Goal: Task Accomplishment & Management: Use online tool/utility

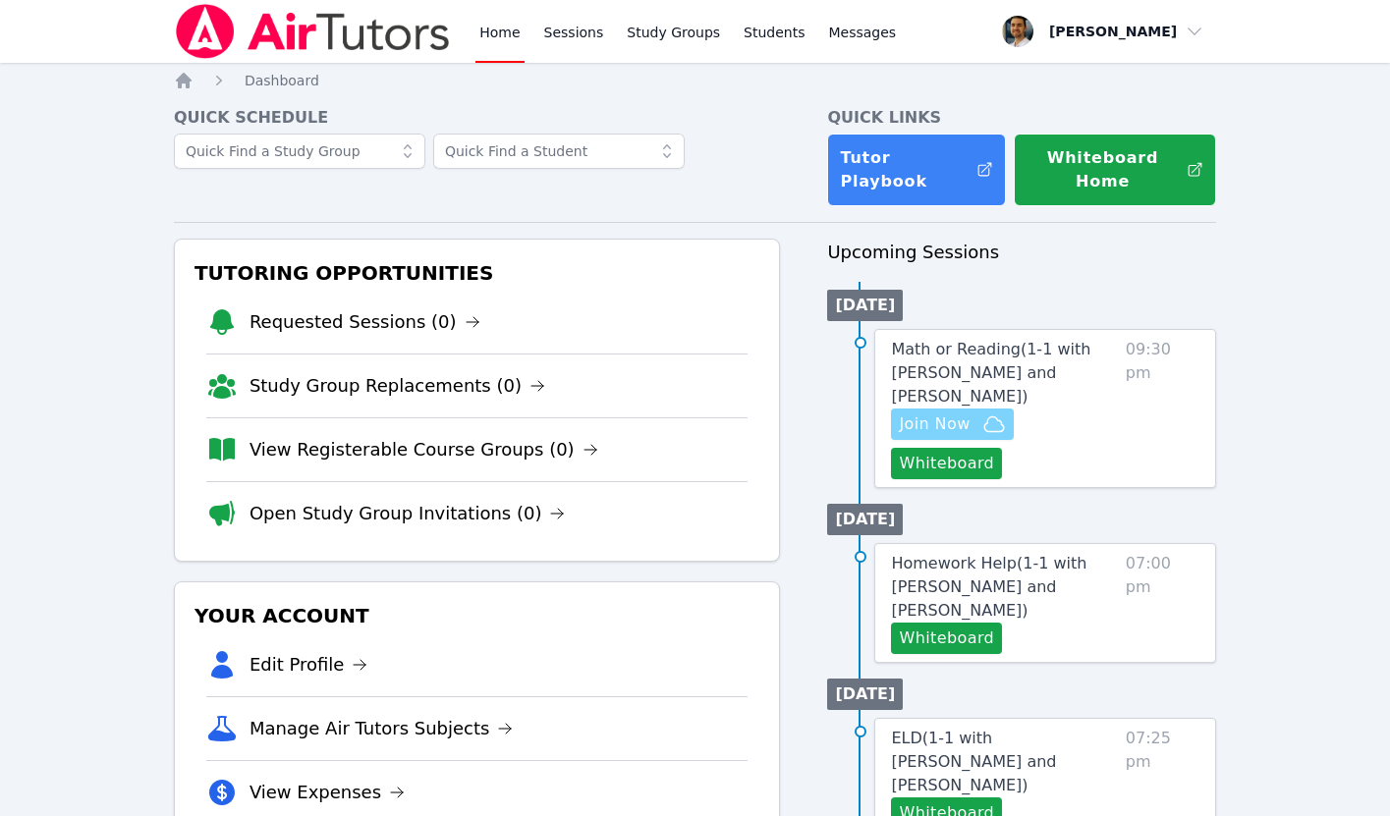
click at [959, 425] on span "Join Now" at bounding box center [934, 425] width 71 height 24
click at [941, 370] on span "Math or Reading ( 1-1 with [PERSON_NAME] and [PERSON_NAME] )" at bounding box center [990, 373] width 199 height 66
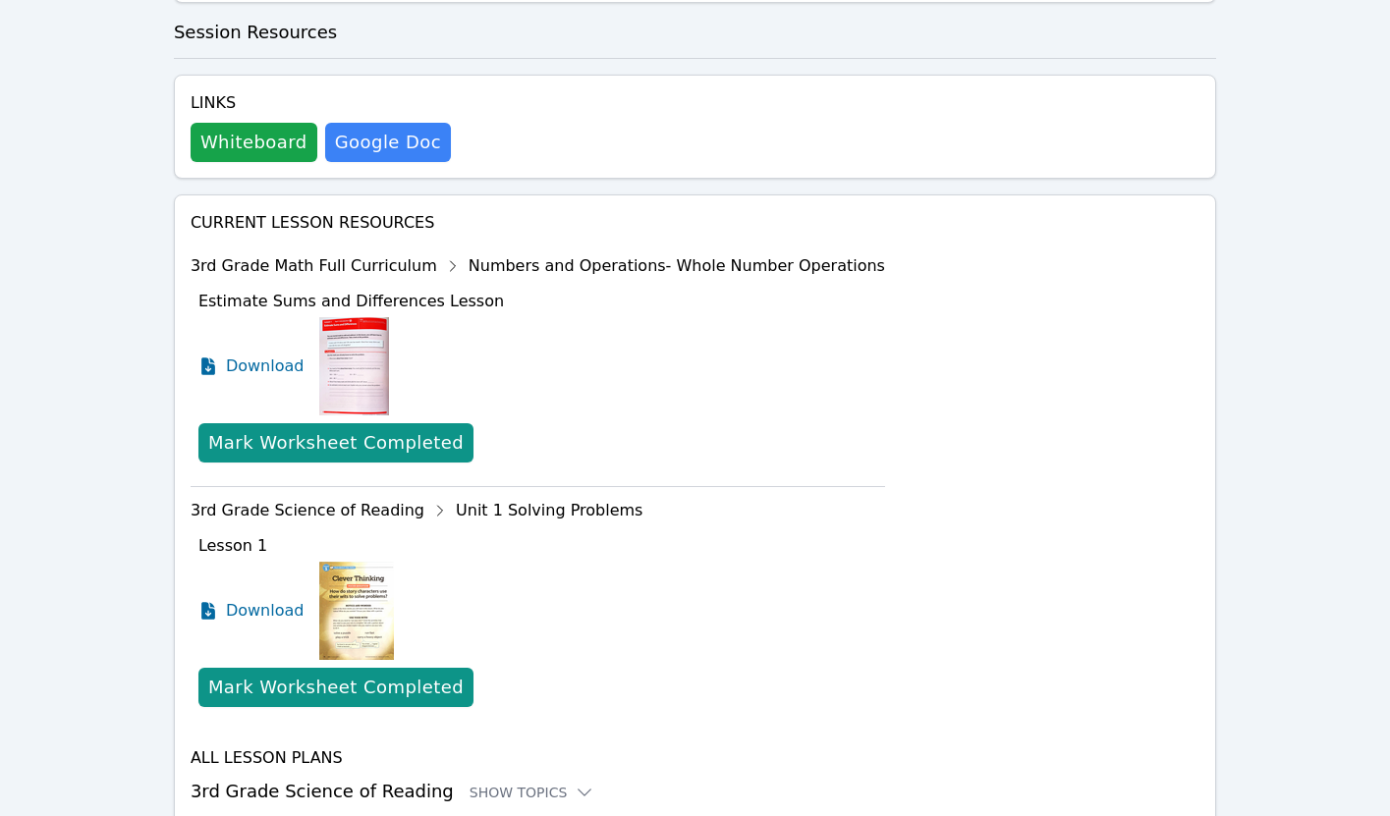
scroll to position [920, 0]
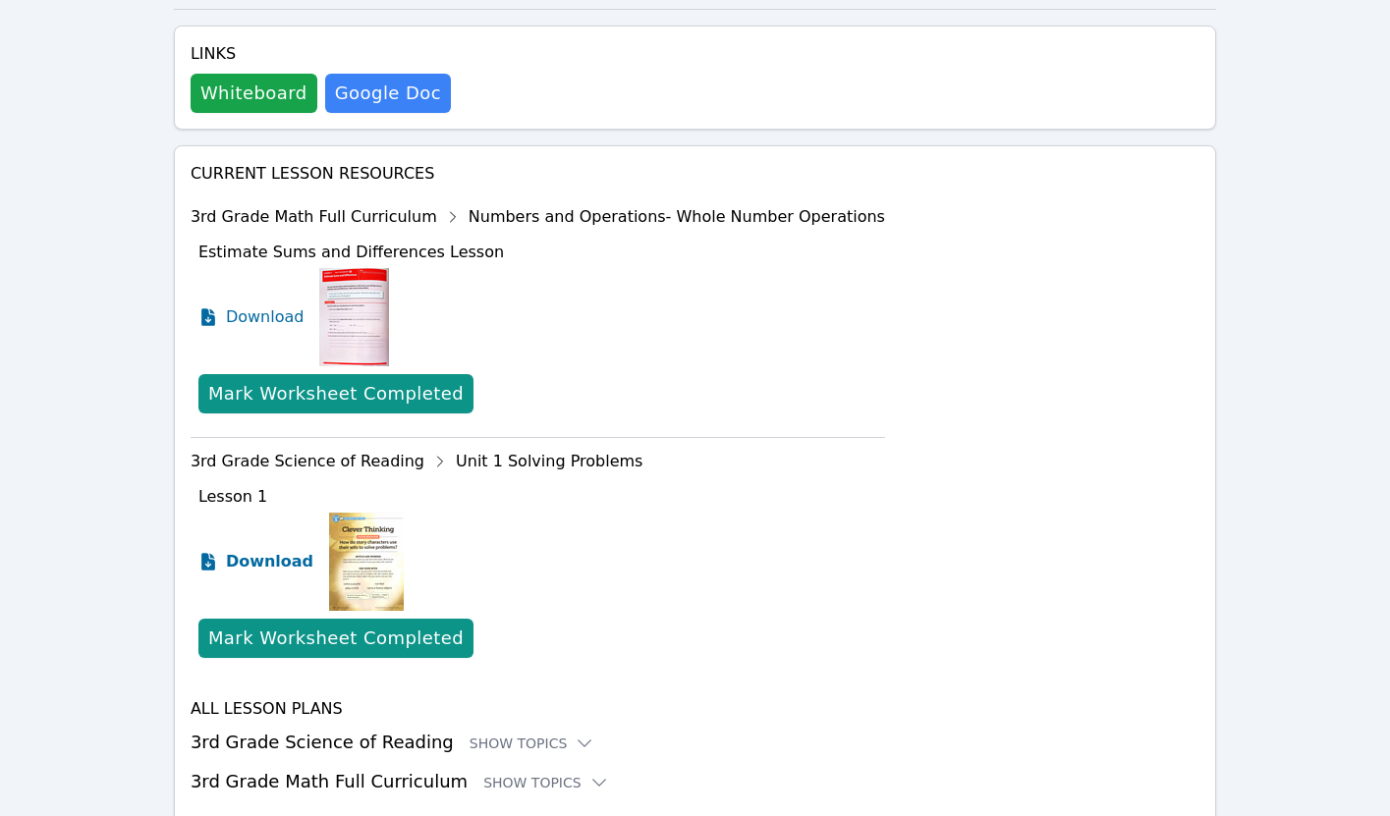
click at [252, 550] on span "Download" at bounding box center [269, 562] width 87 height 24
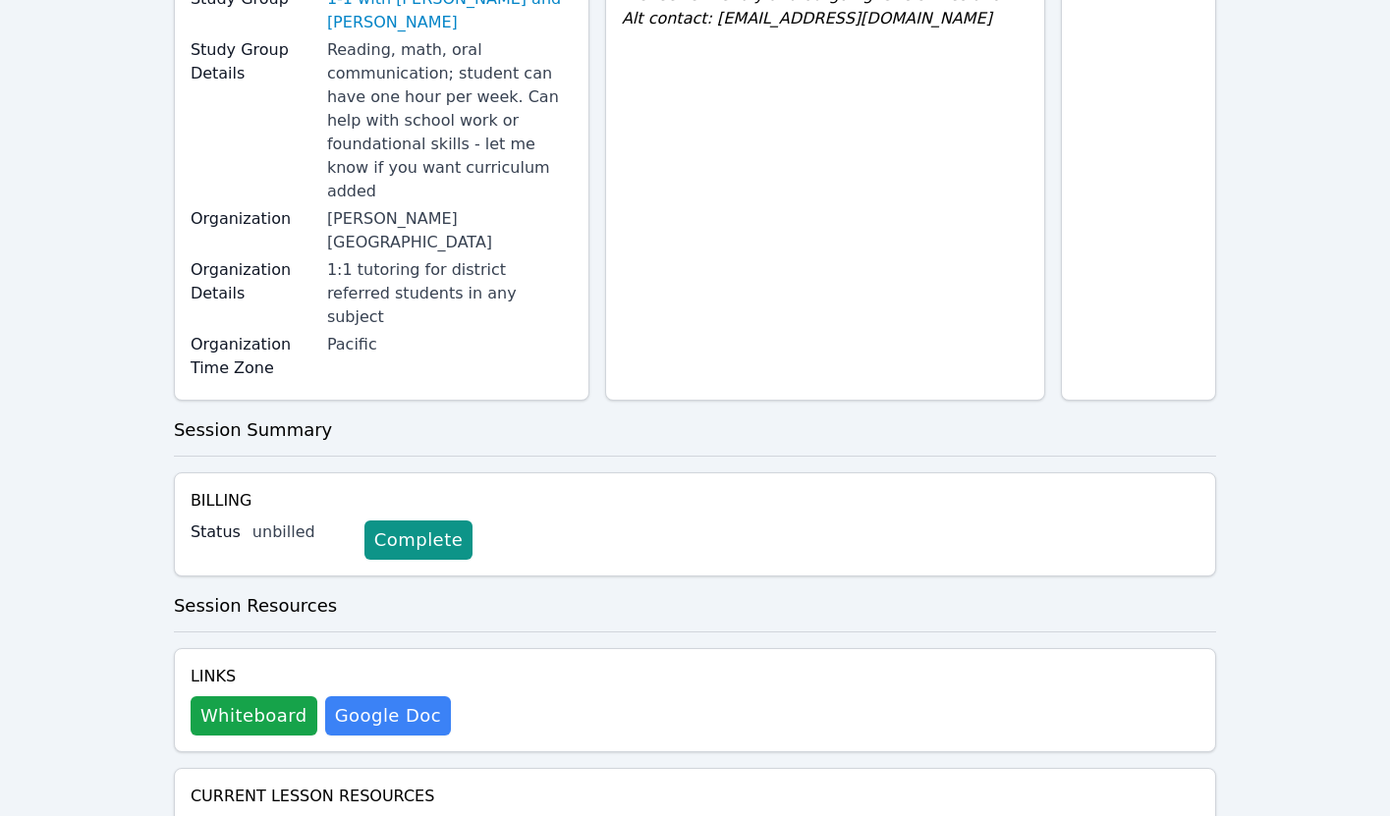
scroll to position [0, 0]
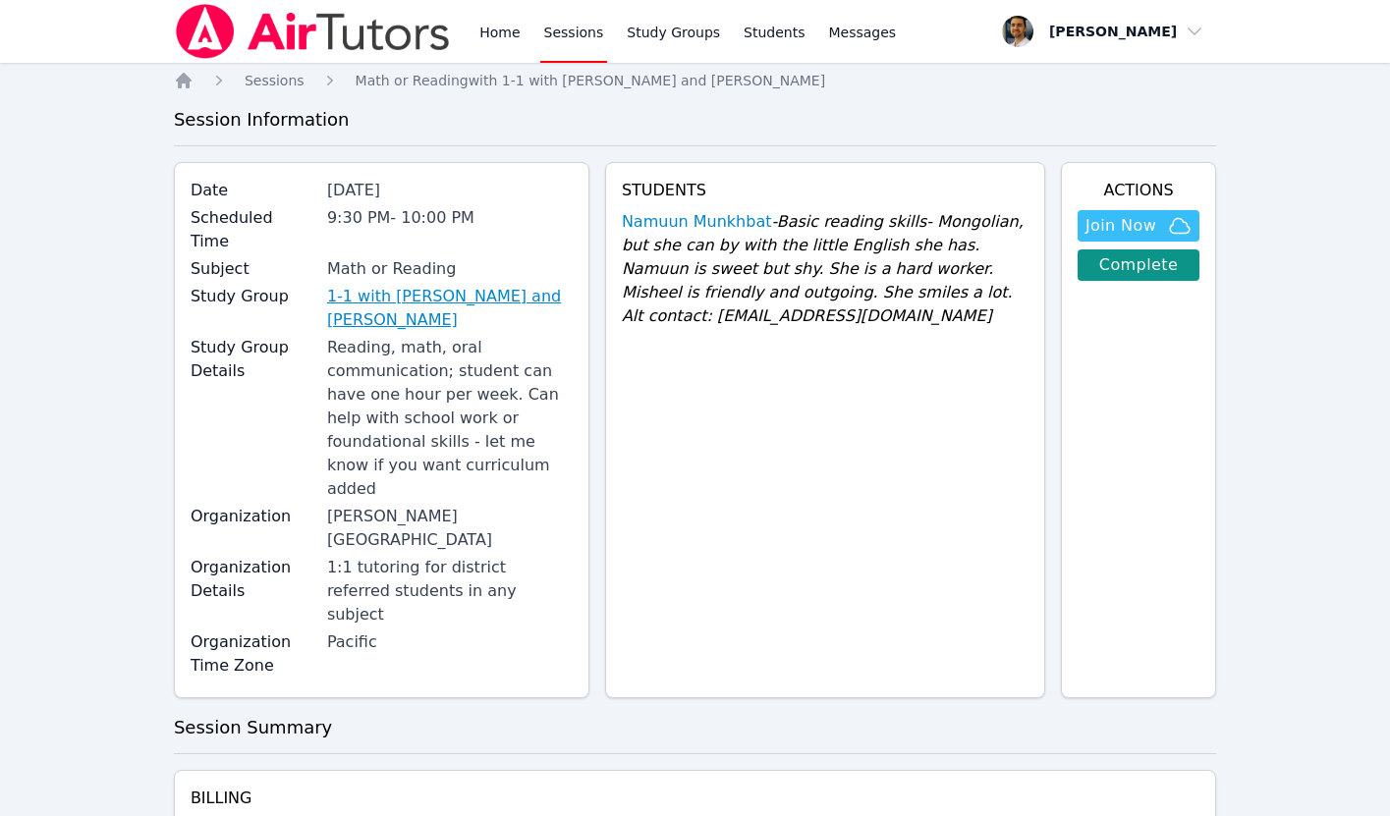
click at [491, 285] on link "1-1 with [PERSON_NAME] and [PERSON_NAME]" at bounding box center [450, 308] width 246 height 47
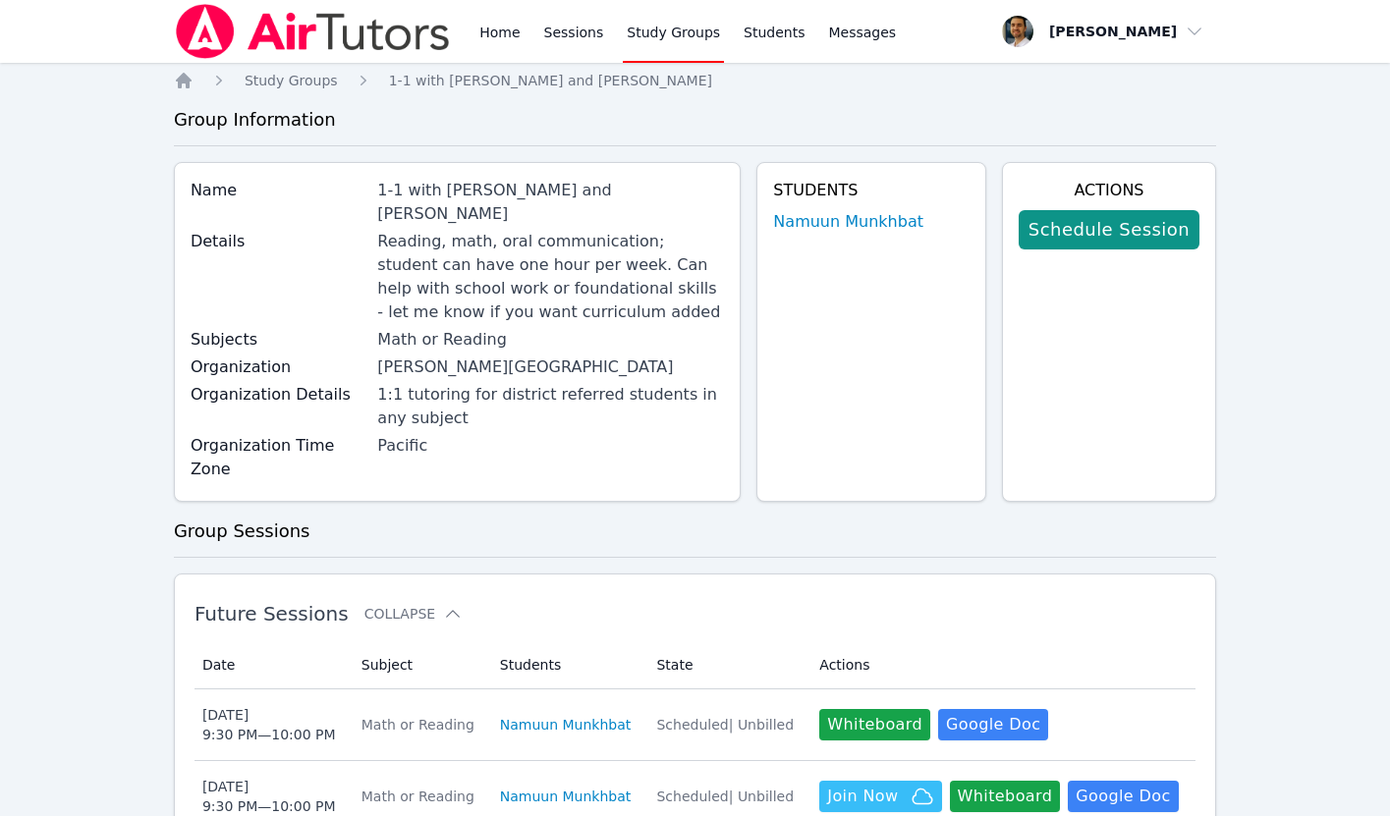
scroll to position [351, 0]
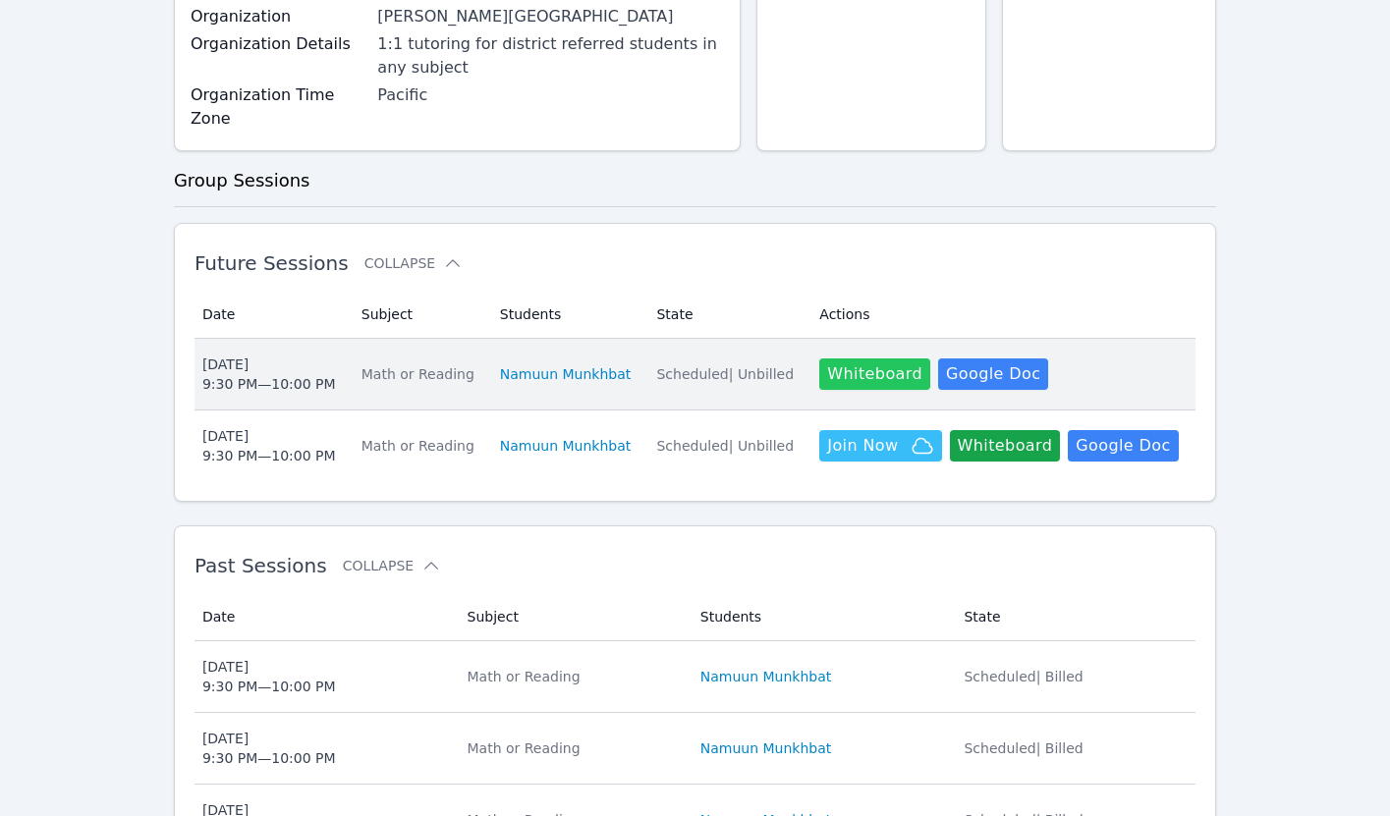
click at [854, 359] on button "Whiteboard" at bounding box center [874, 374] width 111 height 31
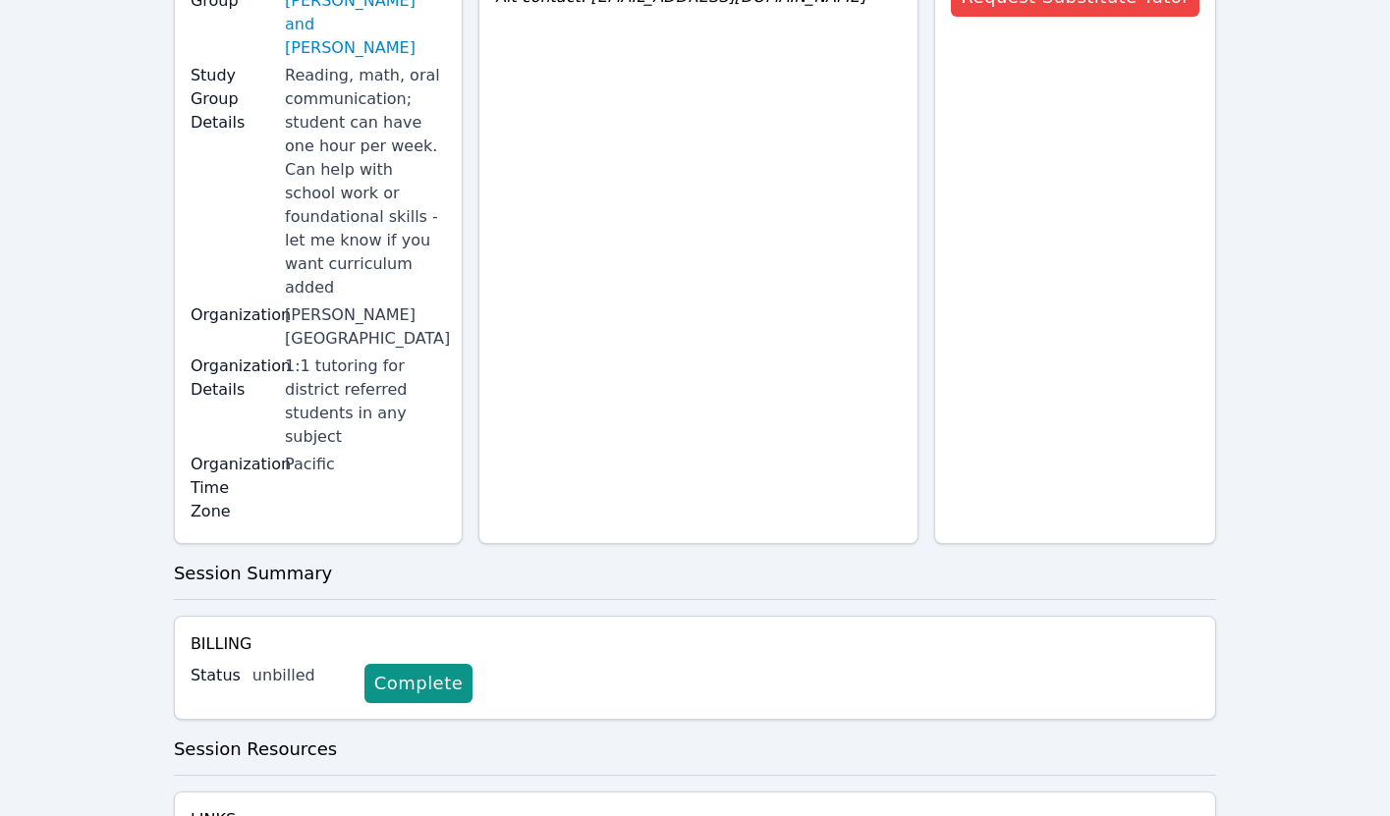
scroll to position [594, 0]
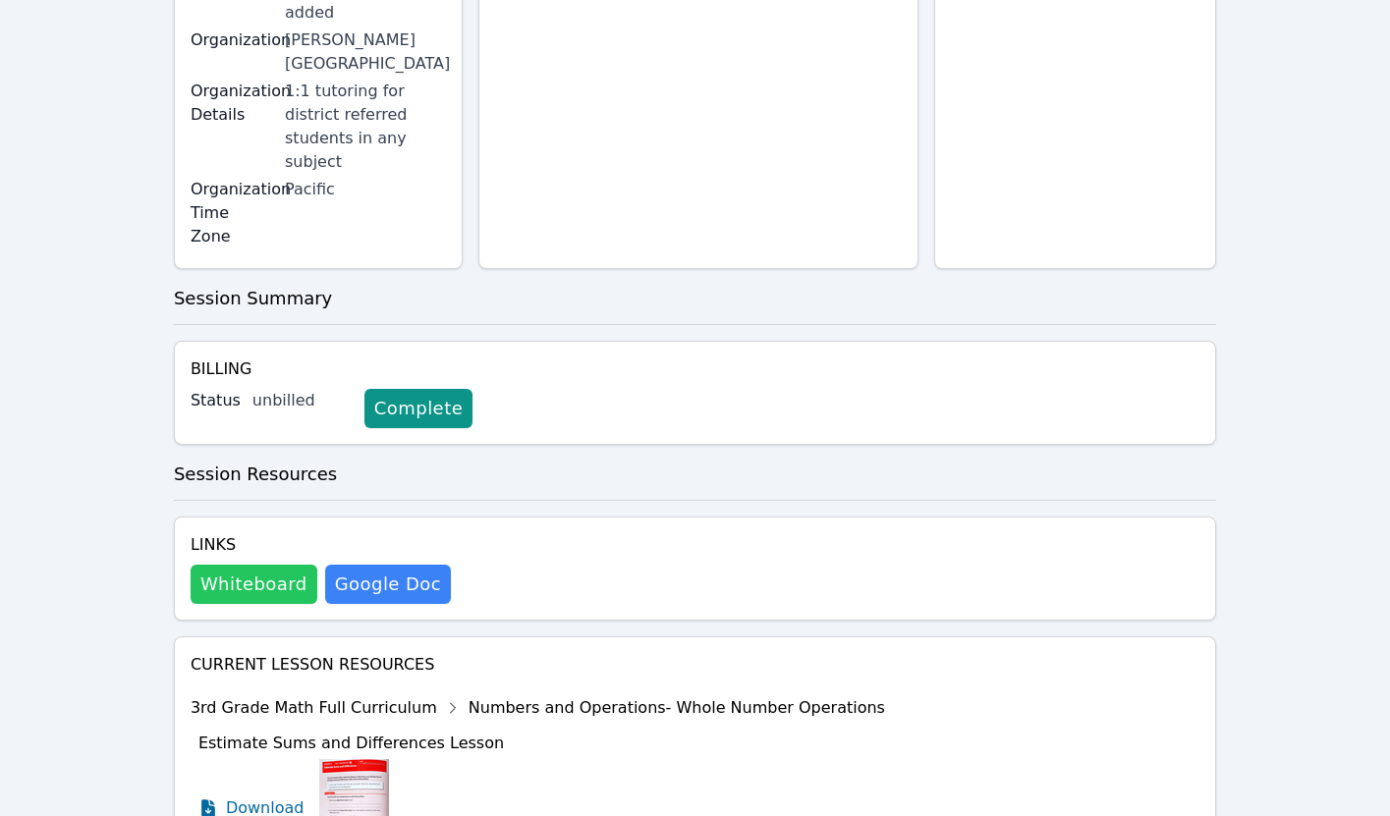
click at [241, 565] on button "Whiteboard" at bounding box center [254, 584] width 127 height 39
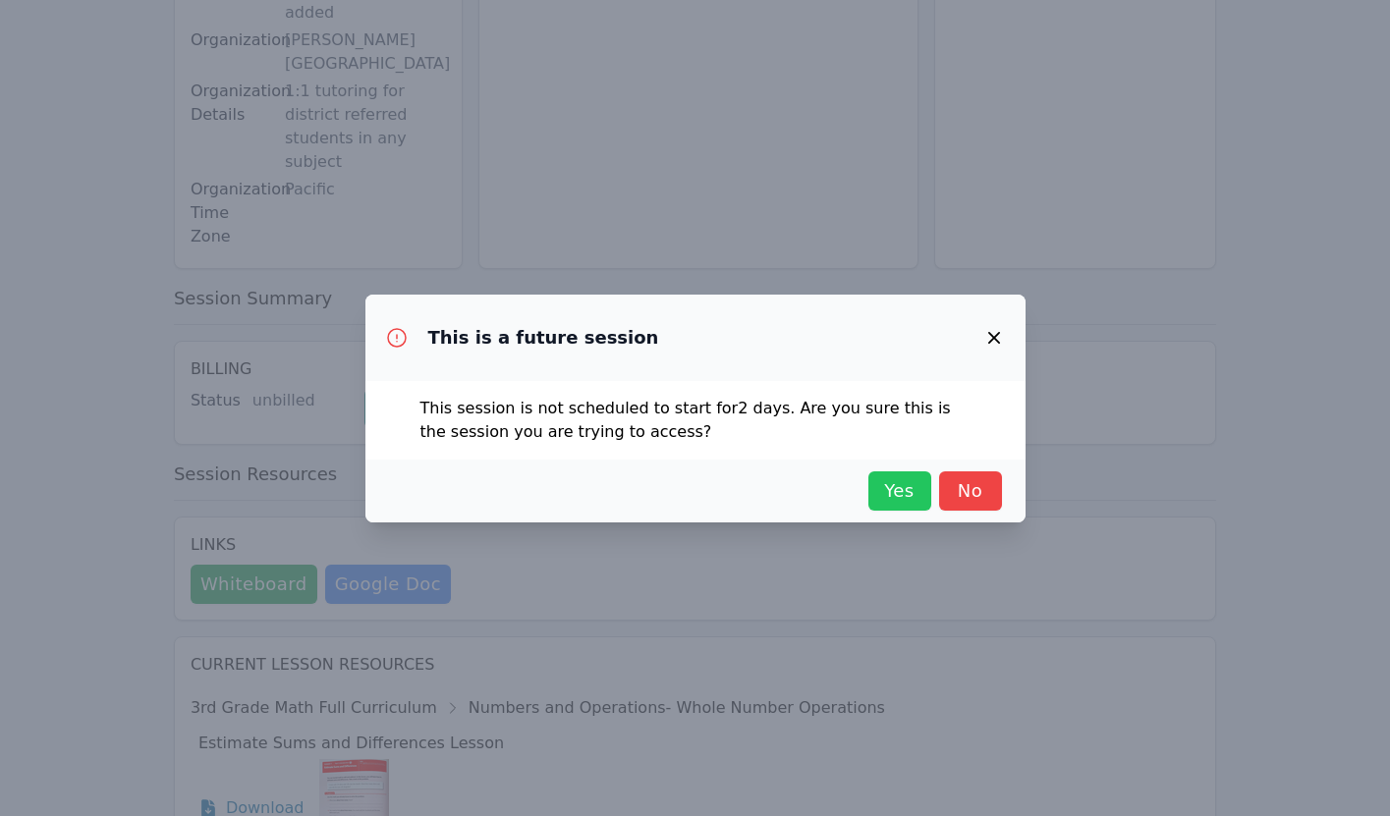
click at [896, 484] on span "Yes" at bounding box center [899, 491] width 43 height 28
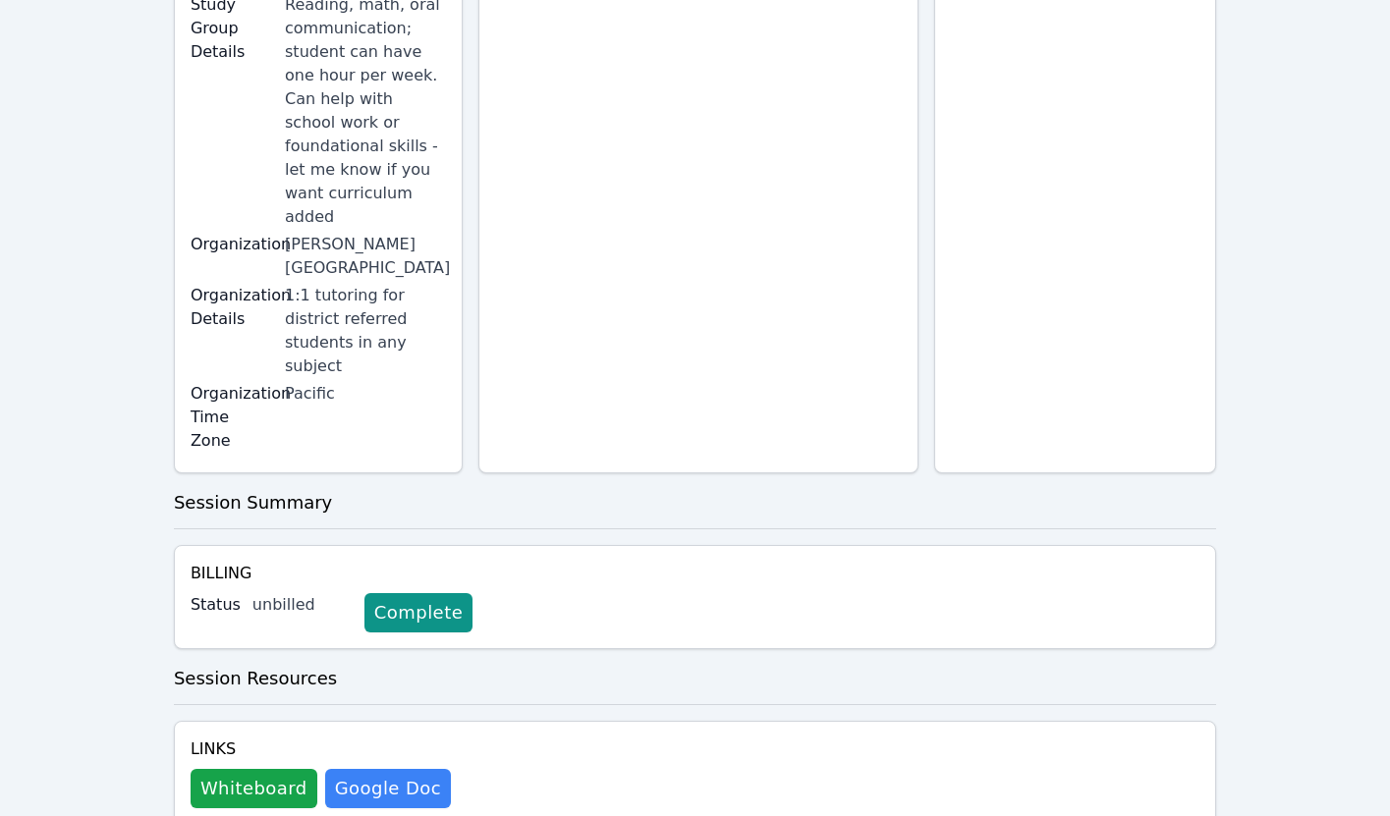
scroll to position [0, 0]
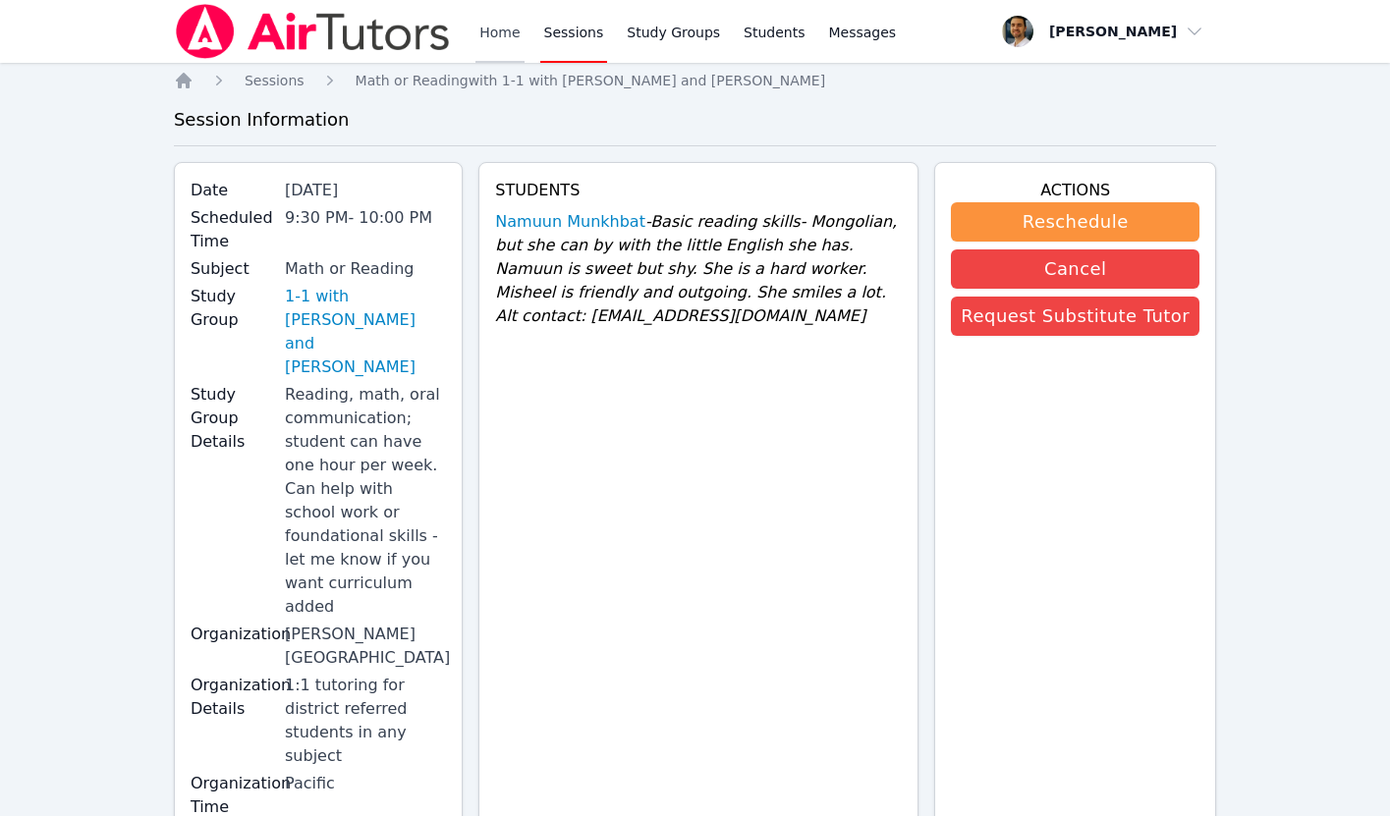
click at [487, 37] on link "Home" at bounding box center [499, 31] width 48 height 63
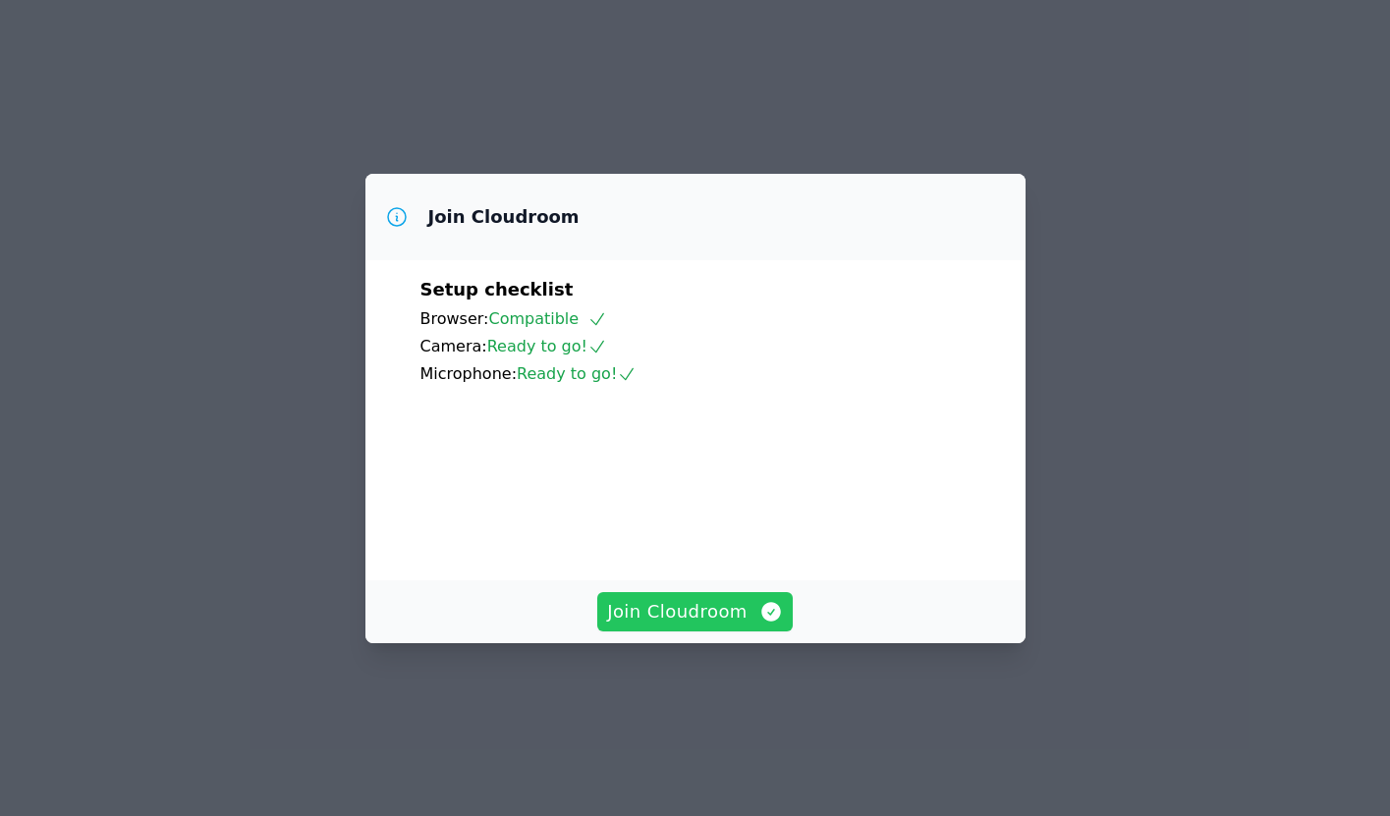
click at [676, 626] on span "Join Cloudroom" at bounding box center [695, 612] width 176 height 28
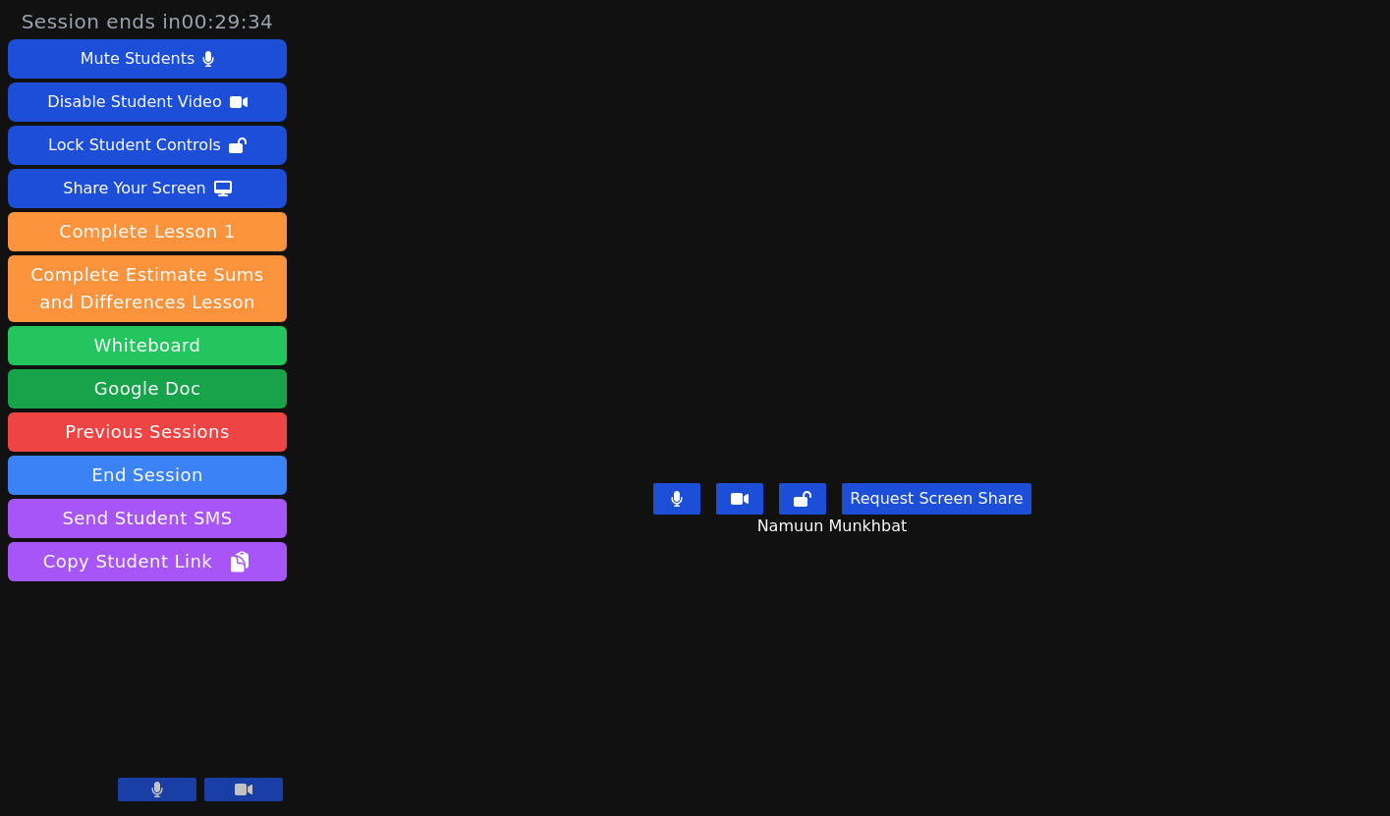
click at [210, 354] on button "Whiteboard" at bounding box center [147, 345] width 279 height 39
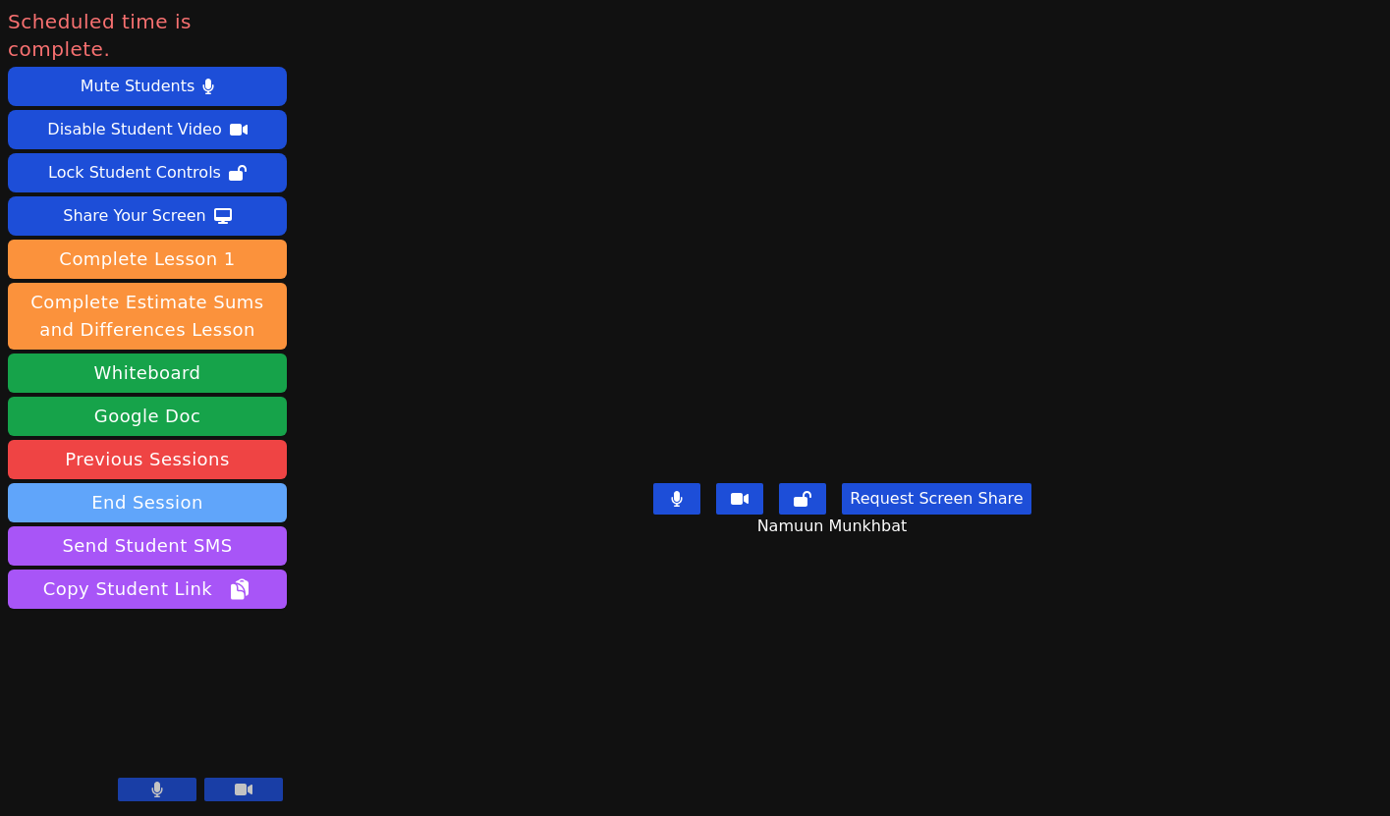
click at [210, 483] on button "End Session" at bounding box center [147, 502] width 279 height 39
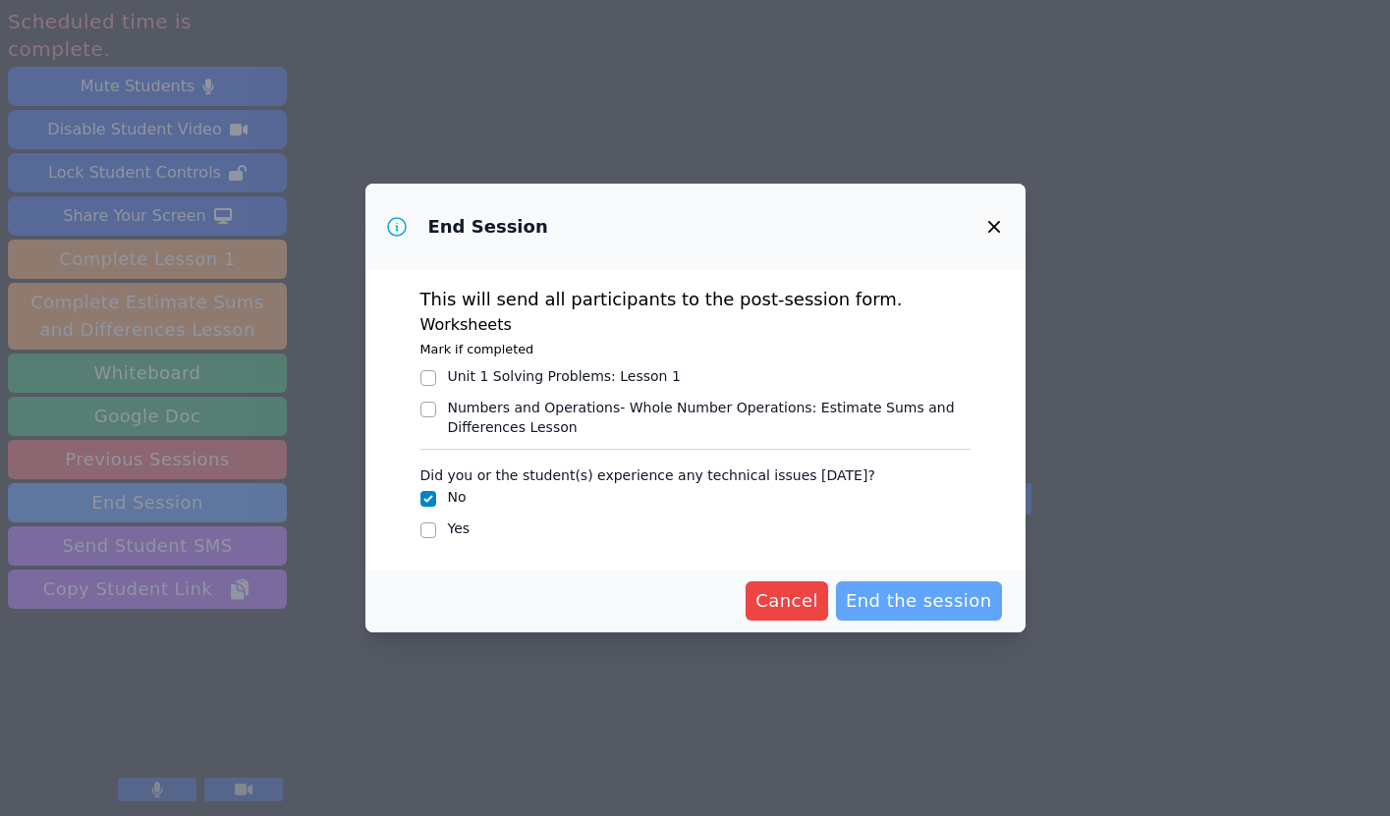
click at [906, 602] on span "End the session" at bounding box center [919, 601] width 146 height 28
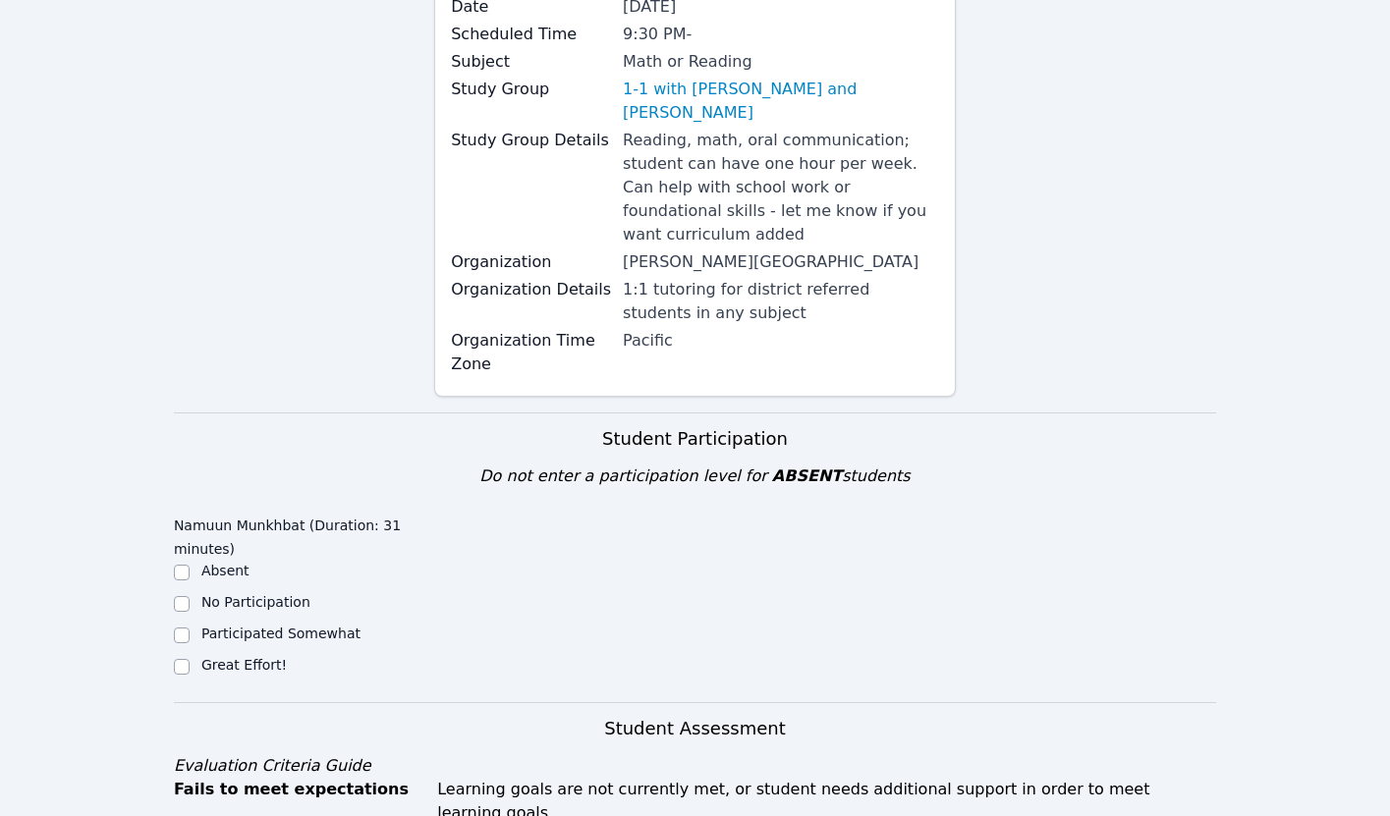
scroll to position [398, 0]
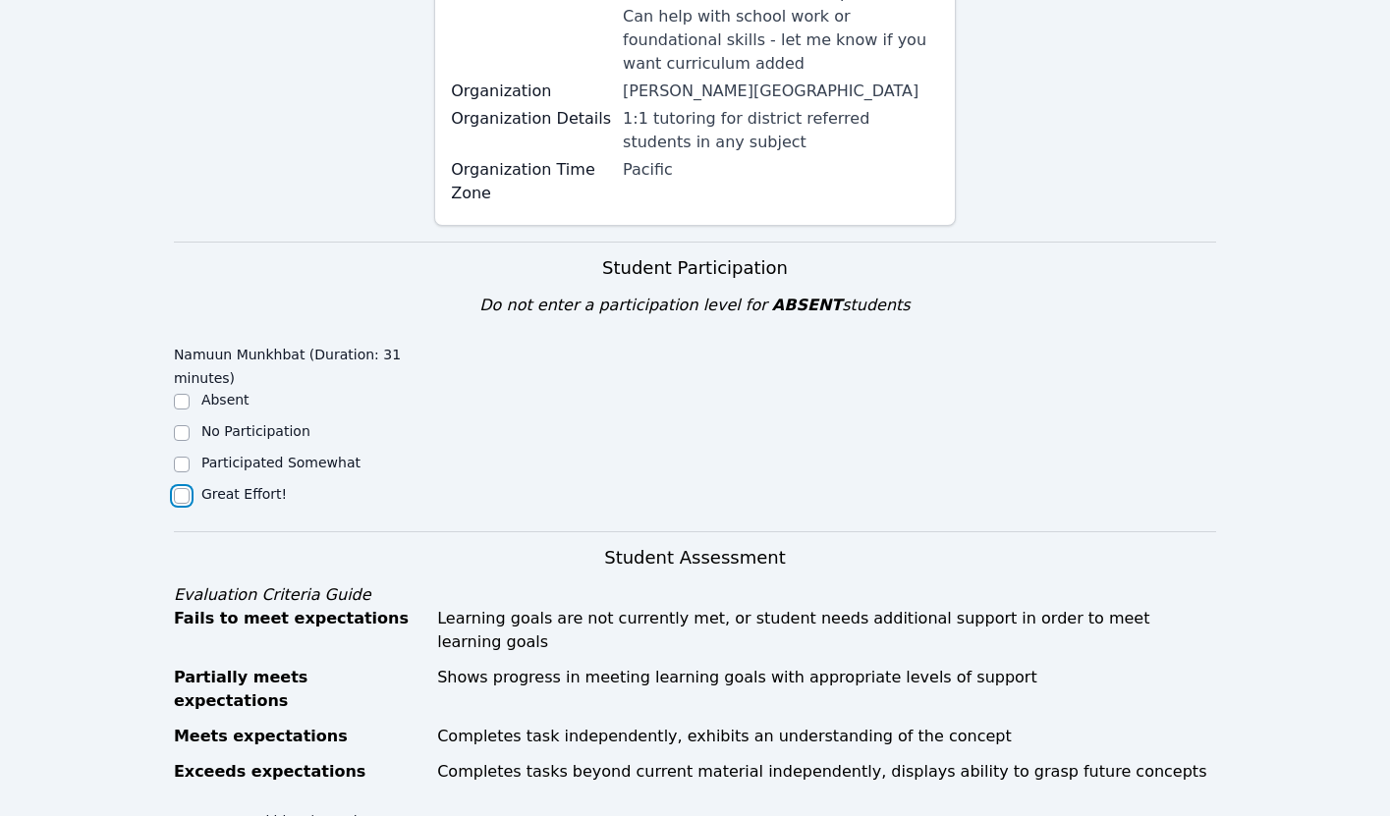
click at [179, 488] on input "Great Effort!" at bounding box center [182, 496] width 16 height 16
checkbox input "true"
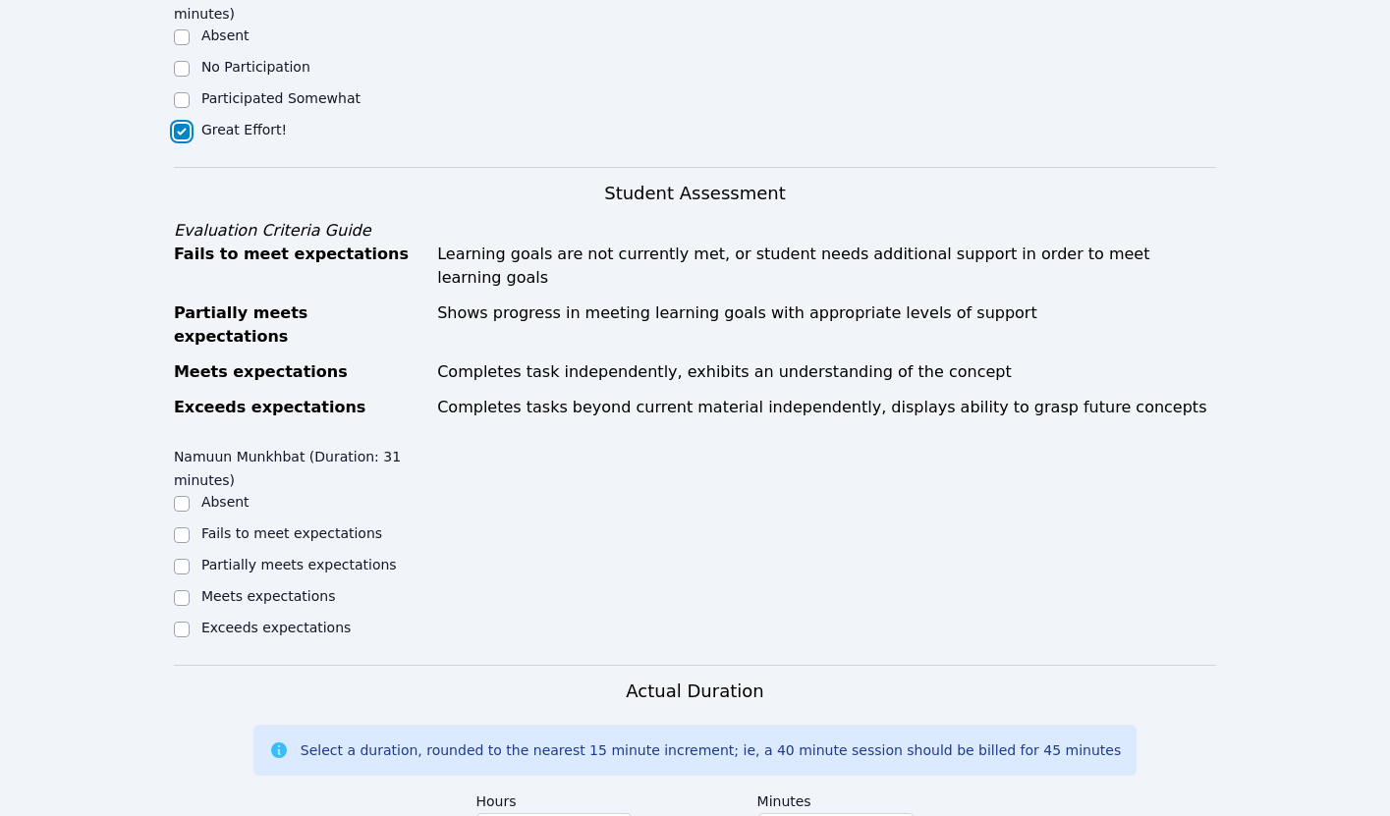
scroll to position [837, 0]
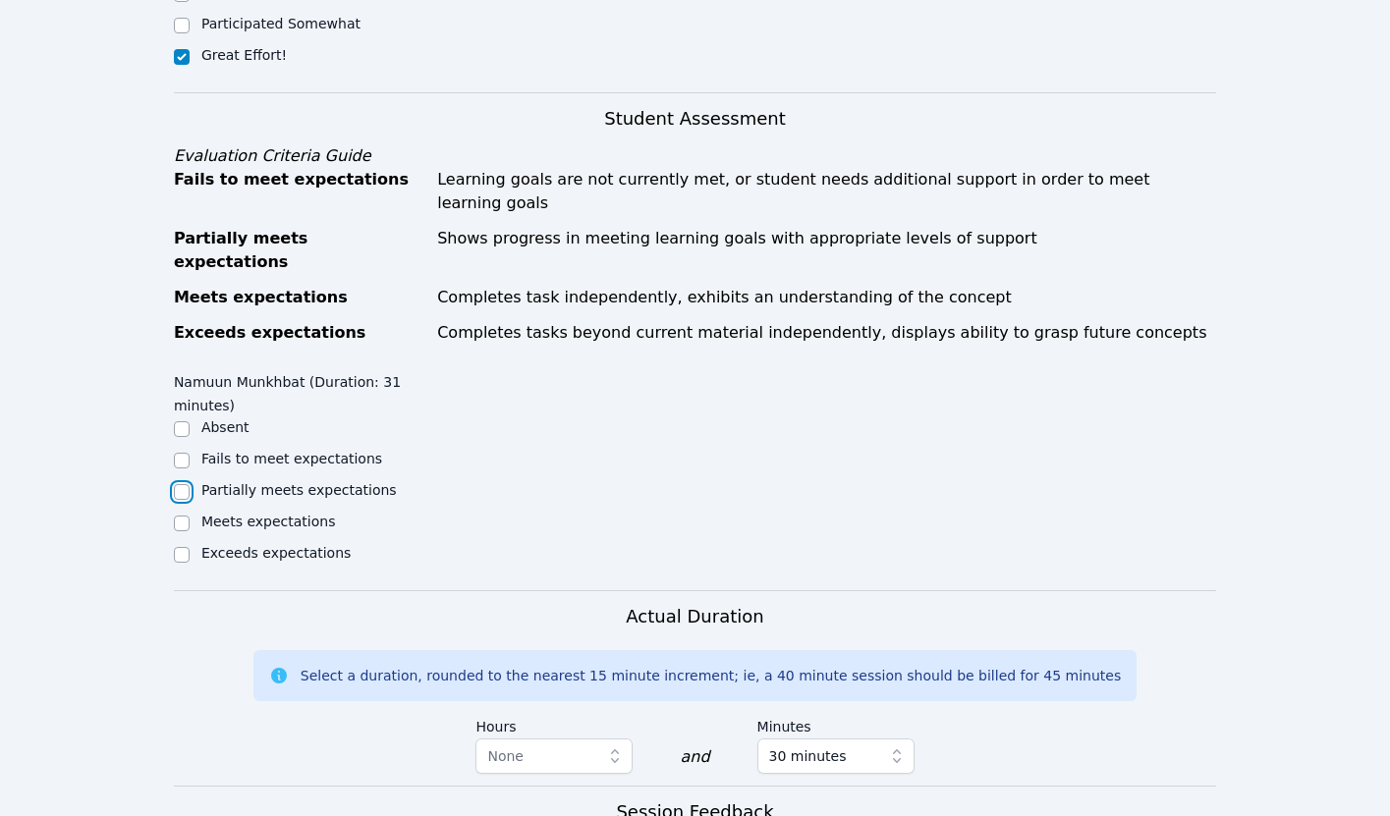
click at [176, 484] on input "Partially meets expectations" at bounding box center [182, 492] width 16 height 16
checkbox input "true"
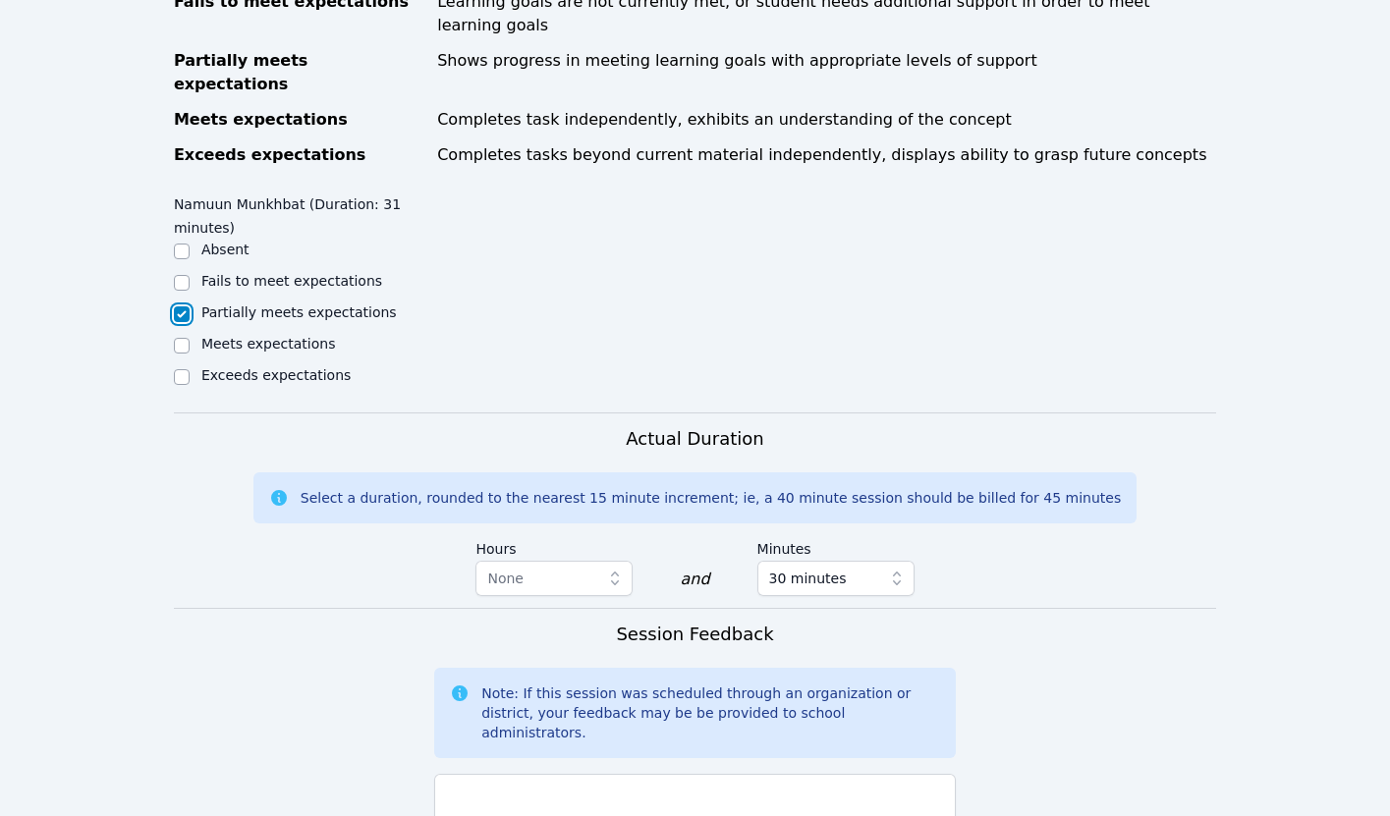
scroll to position [1268, 0]
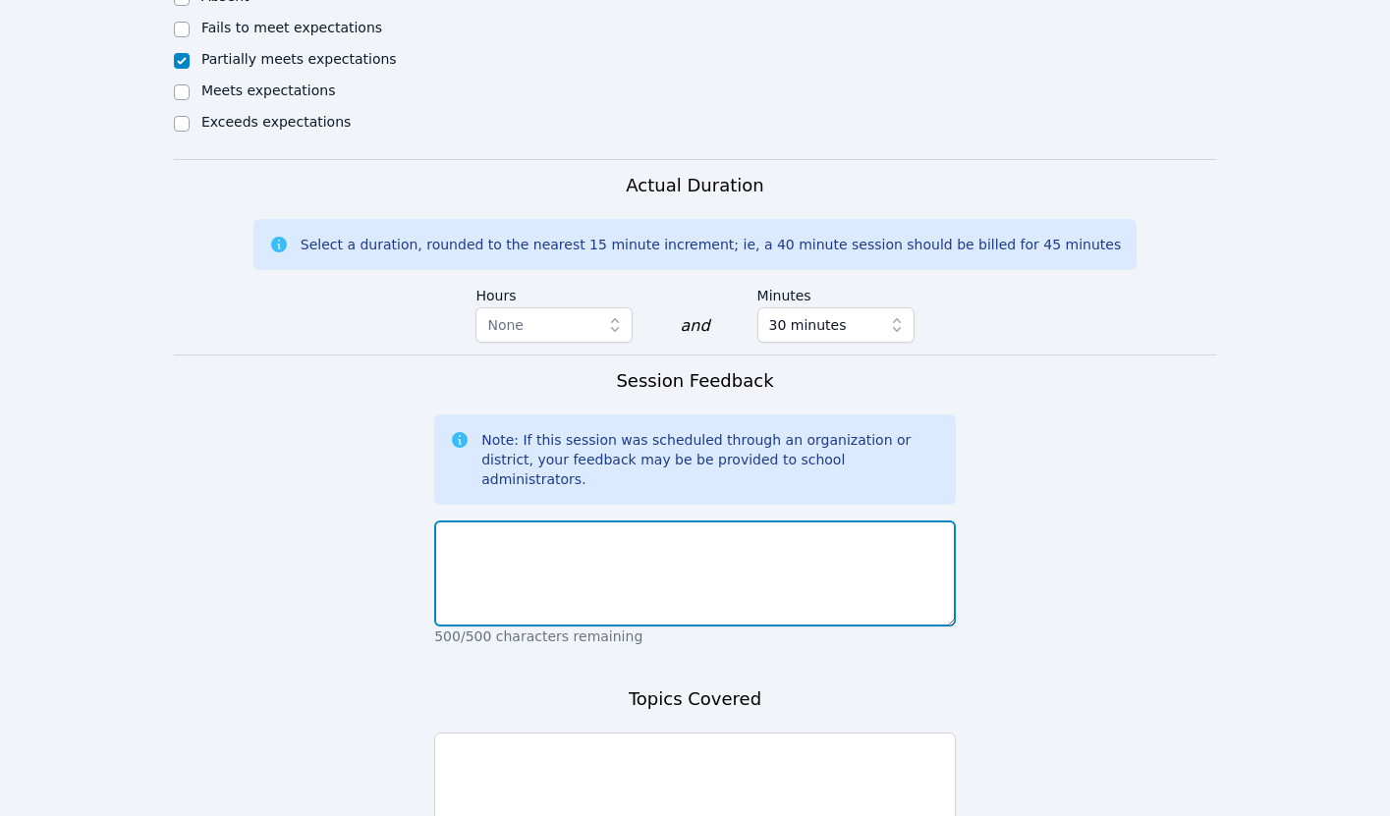
click at [555, 521] on textarea at bounding box center [695, 574] width 522 height 106
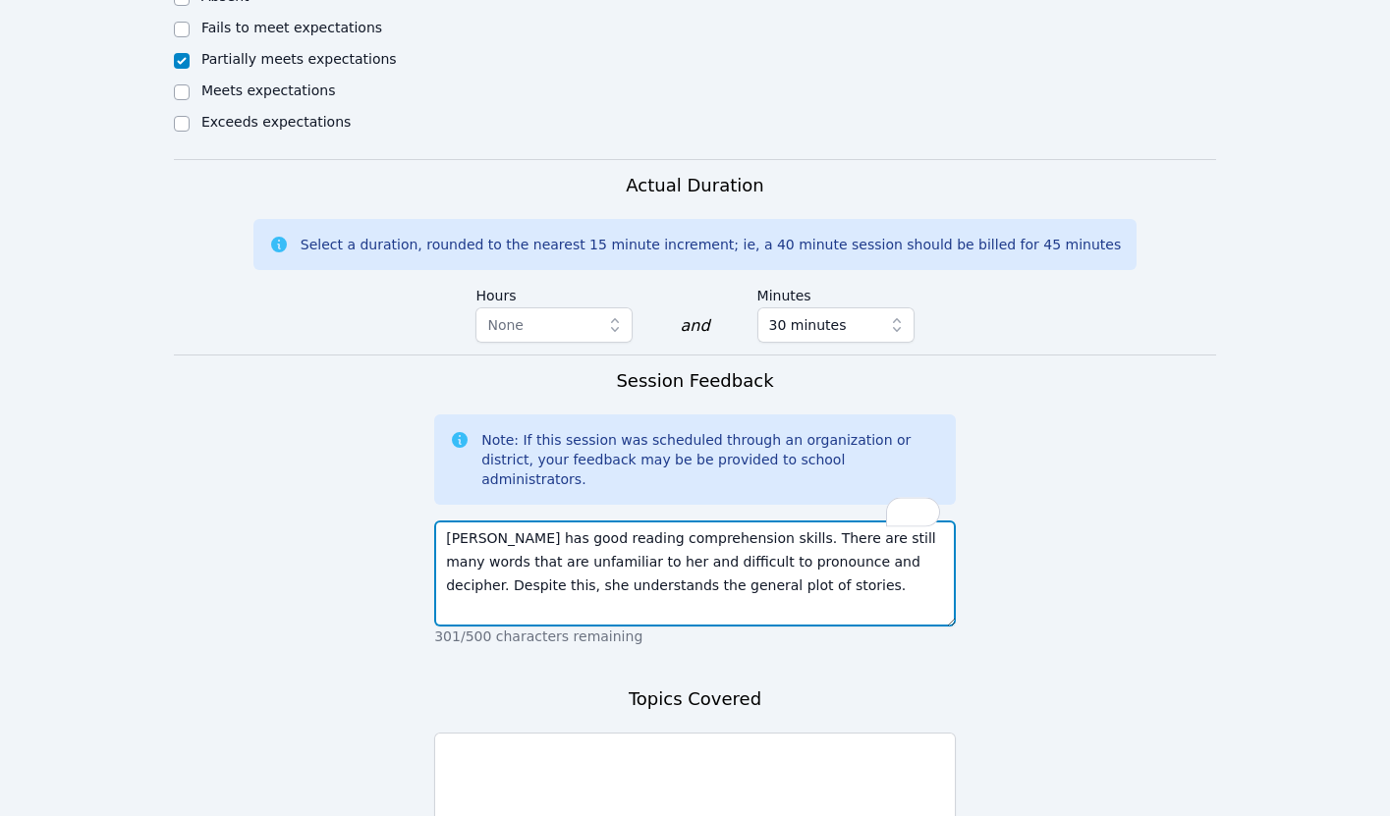
type textarea "Namuun has good reading comprehension skills. There are still many words that a…"
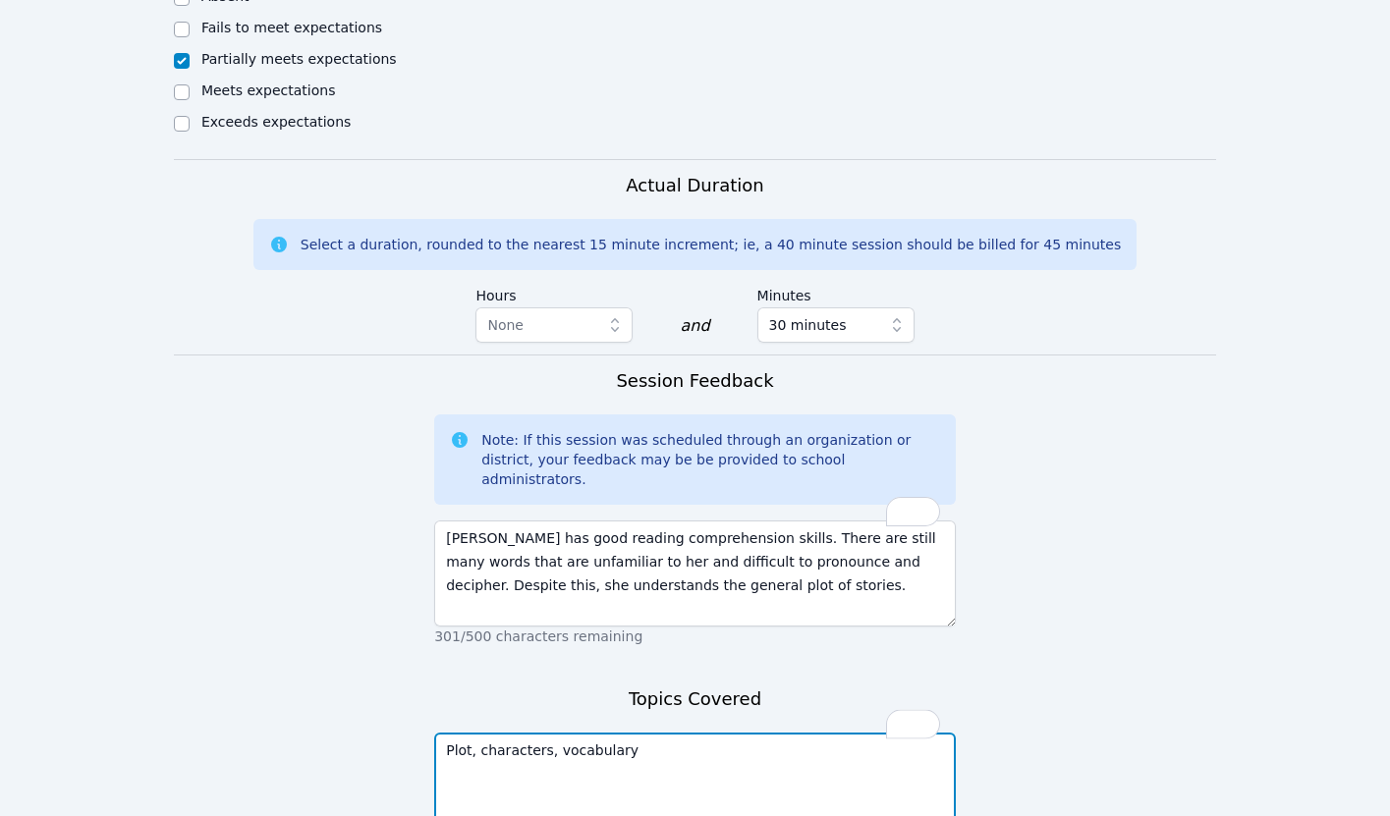
scroll to position [1382, 0]
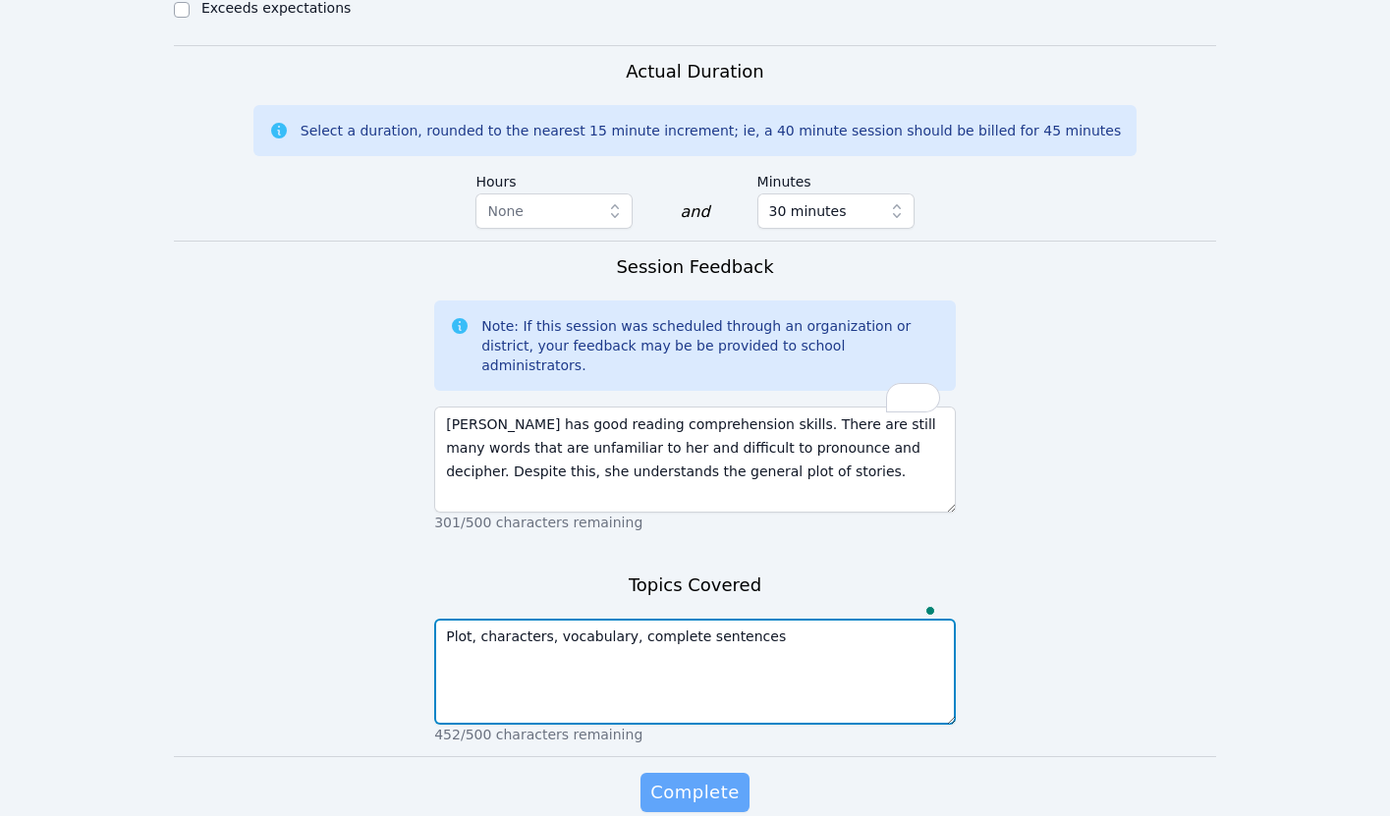
type textarea "Plot, characters, vocabulary, complete sentences"
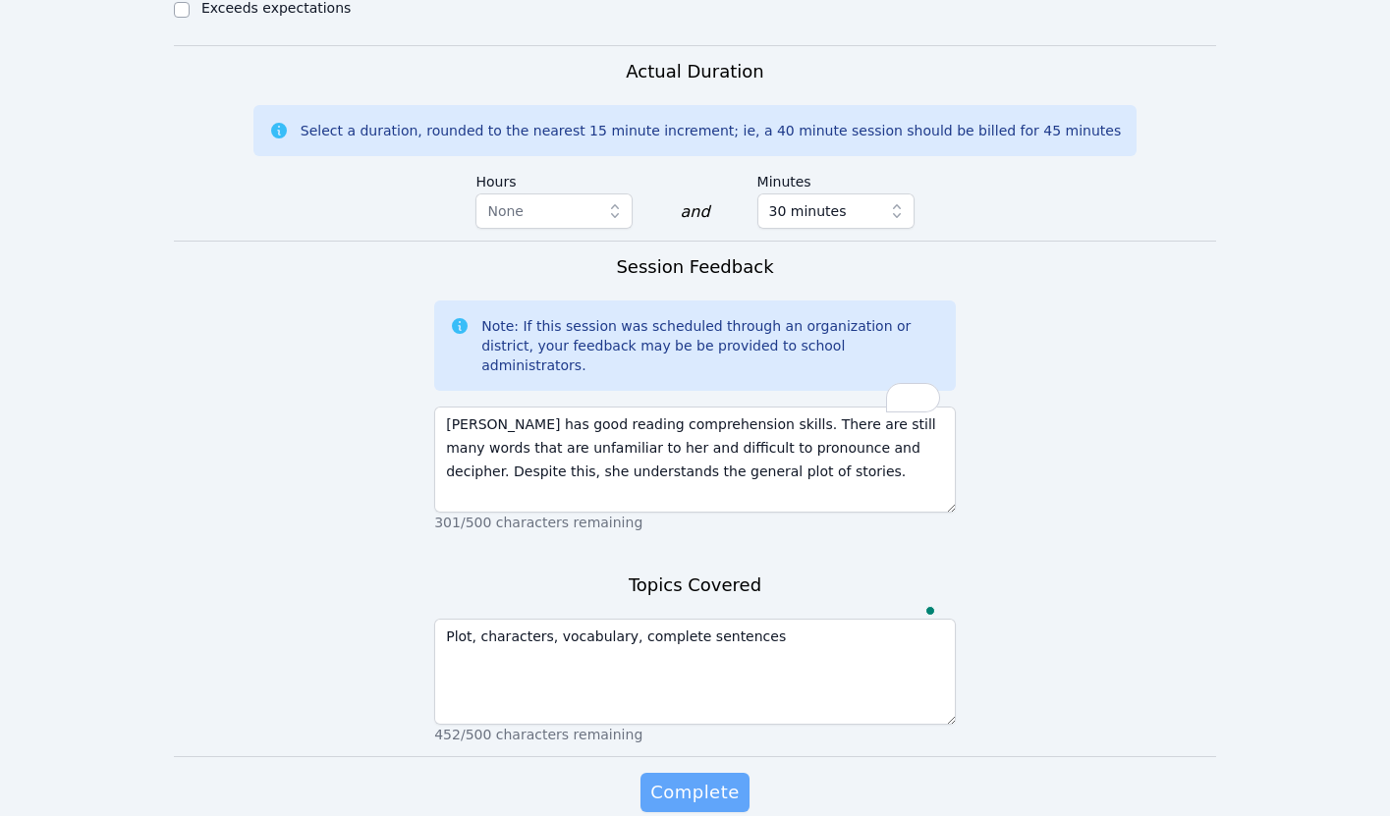
click at [702, 779] on span "Complete" at bounding box center [694, 793] width 88 height 28
